Goal: Information Seeking & Learning: Learn about a topic

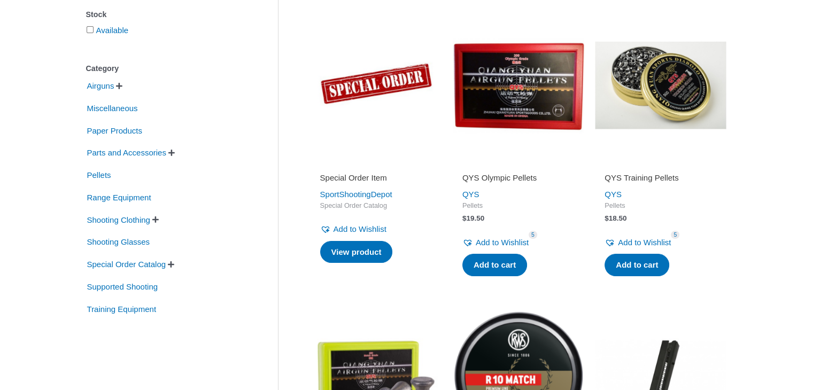
scroll to position [214, 0]
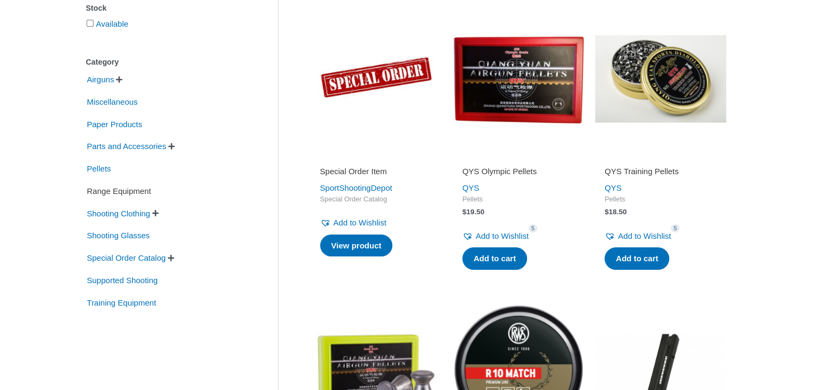
click at [152, 193] on span "Range Equipment" at bounding box center [119, 191] width 66 height 18
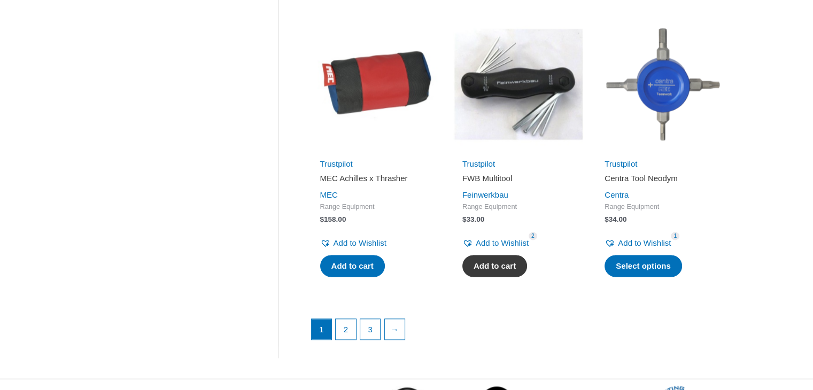
scroll to position [1444, 0]
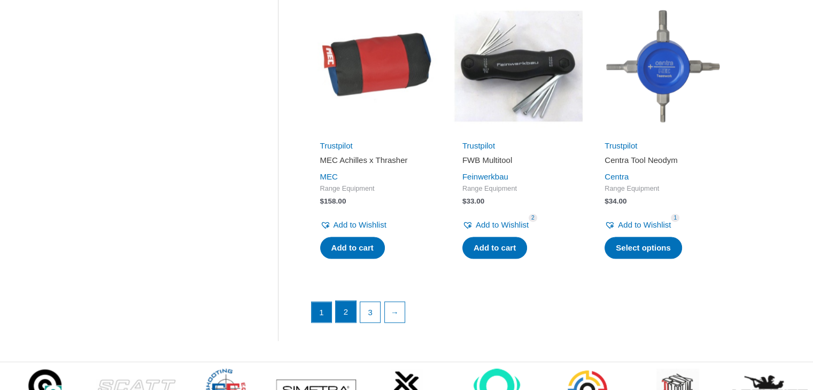
click at [352, 314] on link "2" at bounding box center [346, 311] width 20 height 21
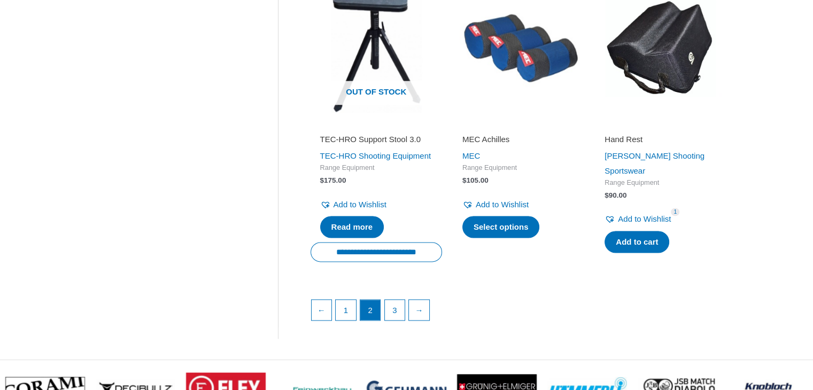
scroll to position [1497, 0]
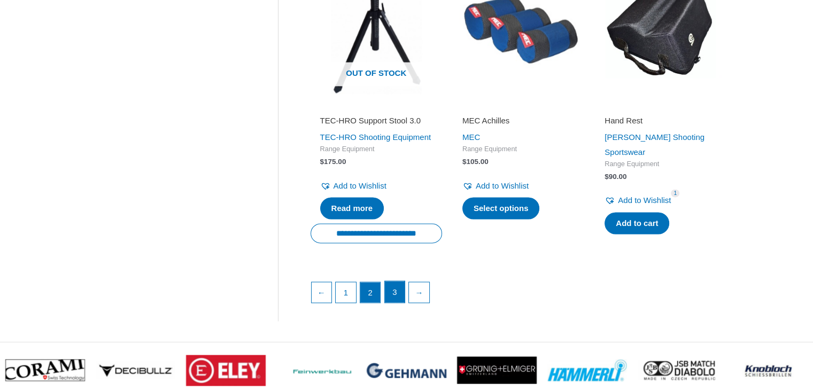
click at [389, 303] on link "3" at bounding box center [395, 291] width 20 height 21
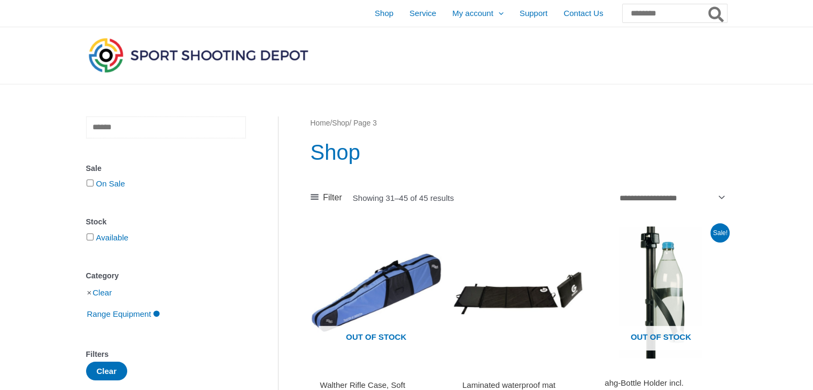
click at [109, 120] on input "text" at bounding box center [166, 128] width 160 height 22
type input "******"
